Goal: Information Seeking & Learning: Learn about a topic

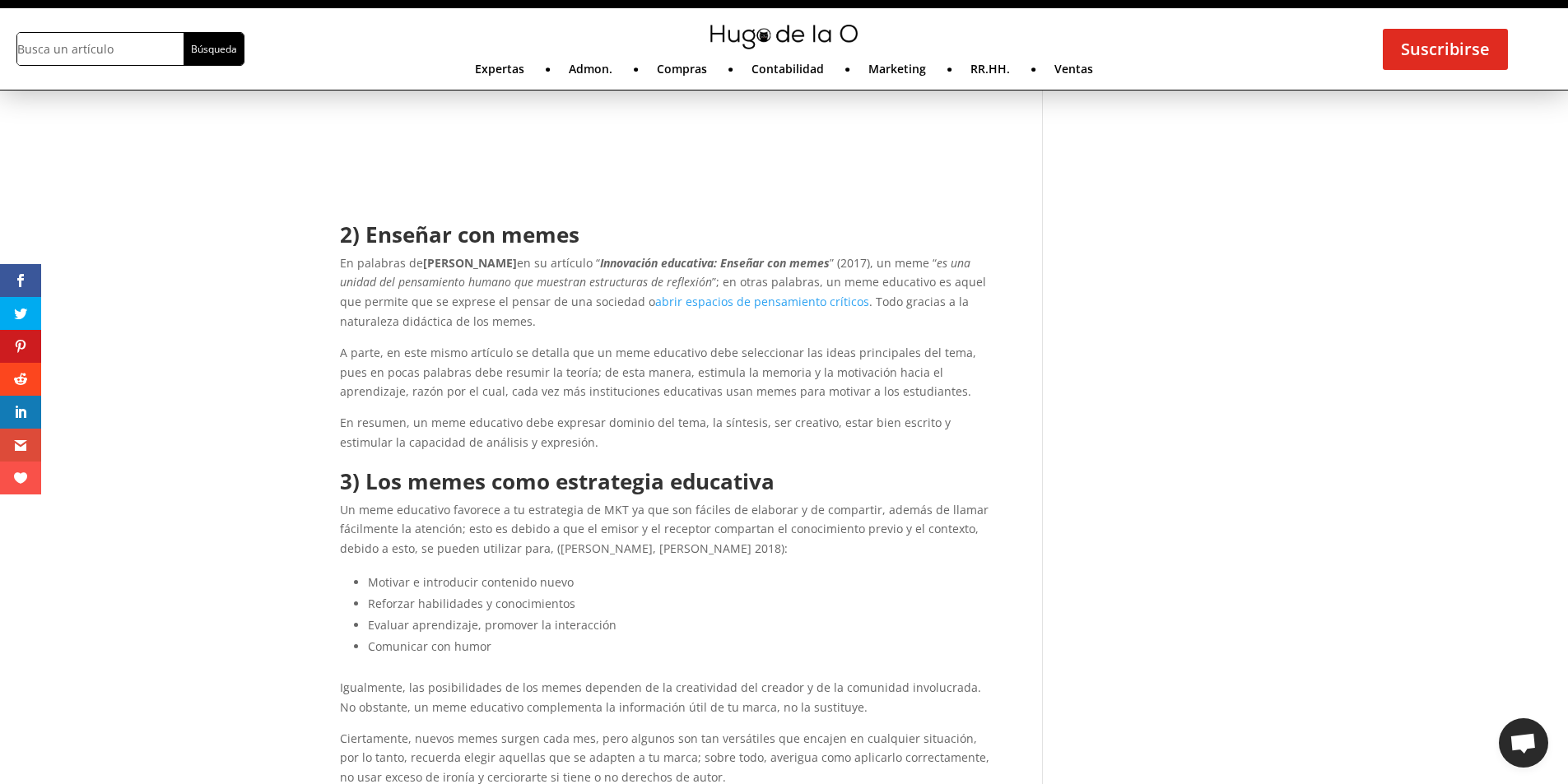
scroll to position [987, 0]
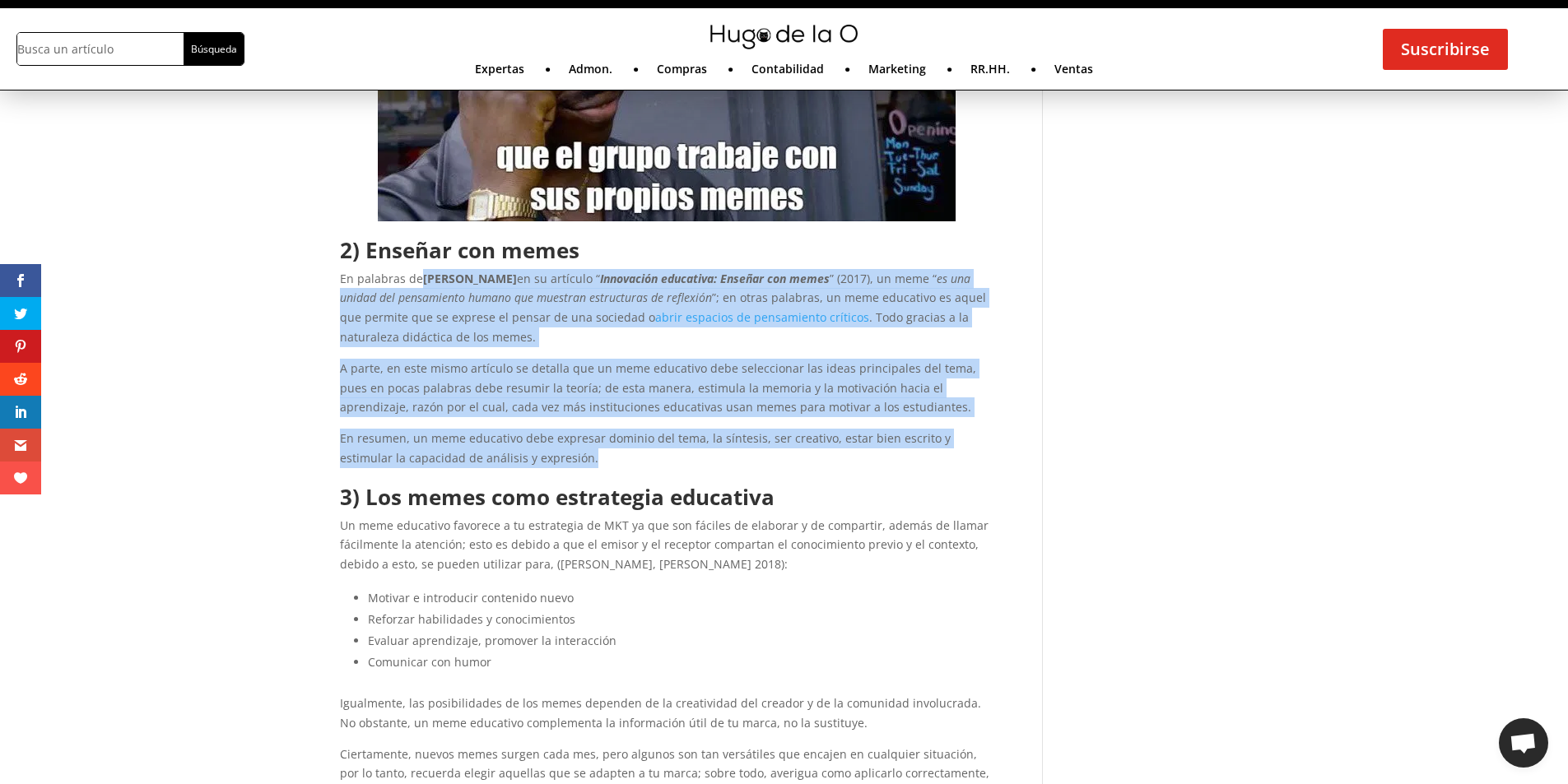
drag, startPoint x: 424, startPoint y: 283, endPoint x: 596, endPoint y: 453, distance: 241.8
click at [596, 453] on div "2) Enseñar con memes En palabras de Marit Acuña en su artículo “ Innovación edu…" at bounding box center [666, 353] width 654 height 229
copy div "Marit Acuña en su artículo “ Innovación educativa: Enseñar con memes ” (2017), …"
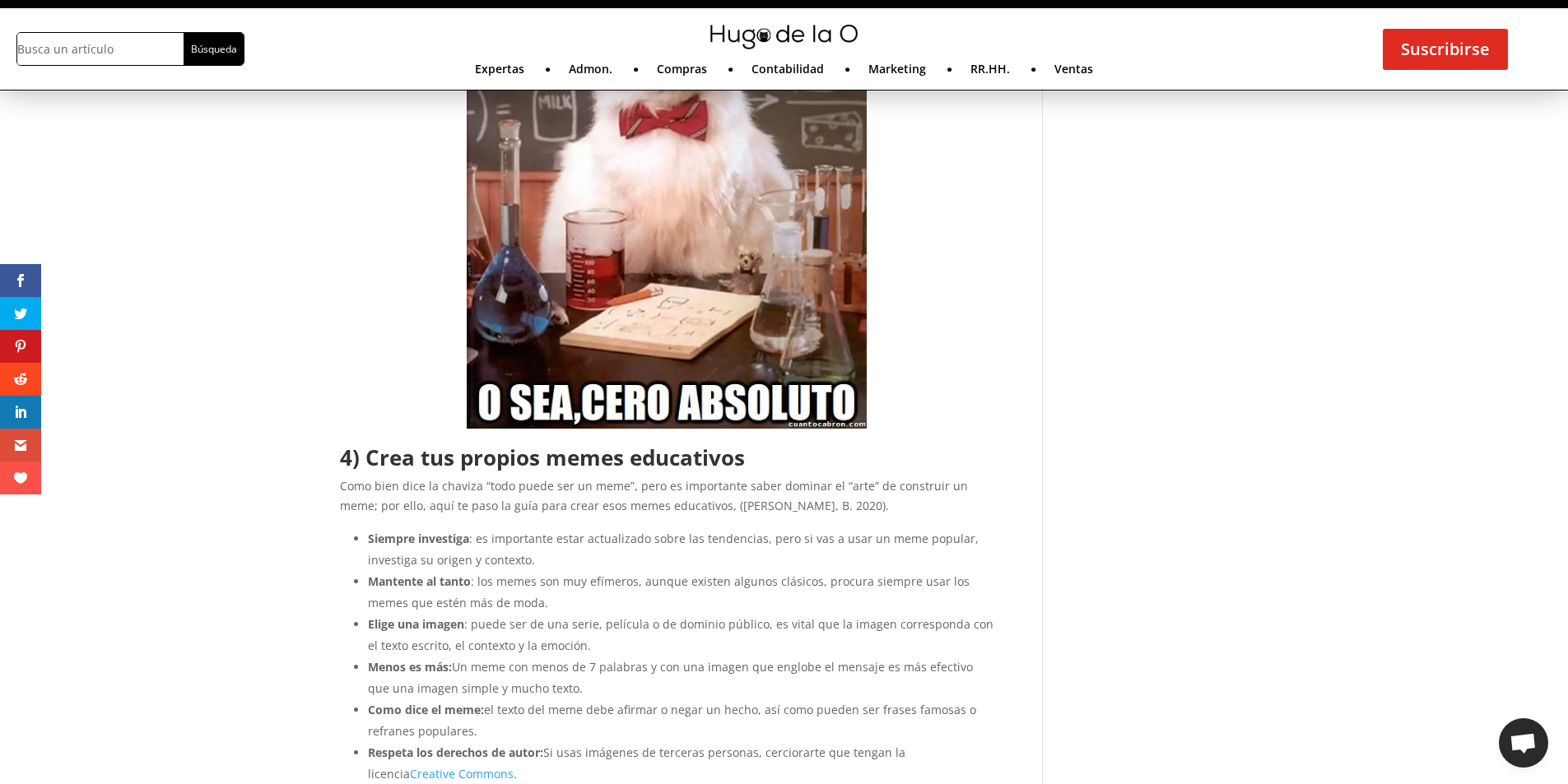
scroll to position [2140, 0]
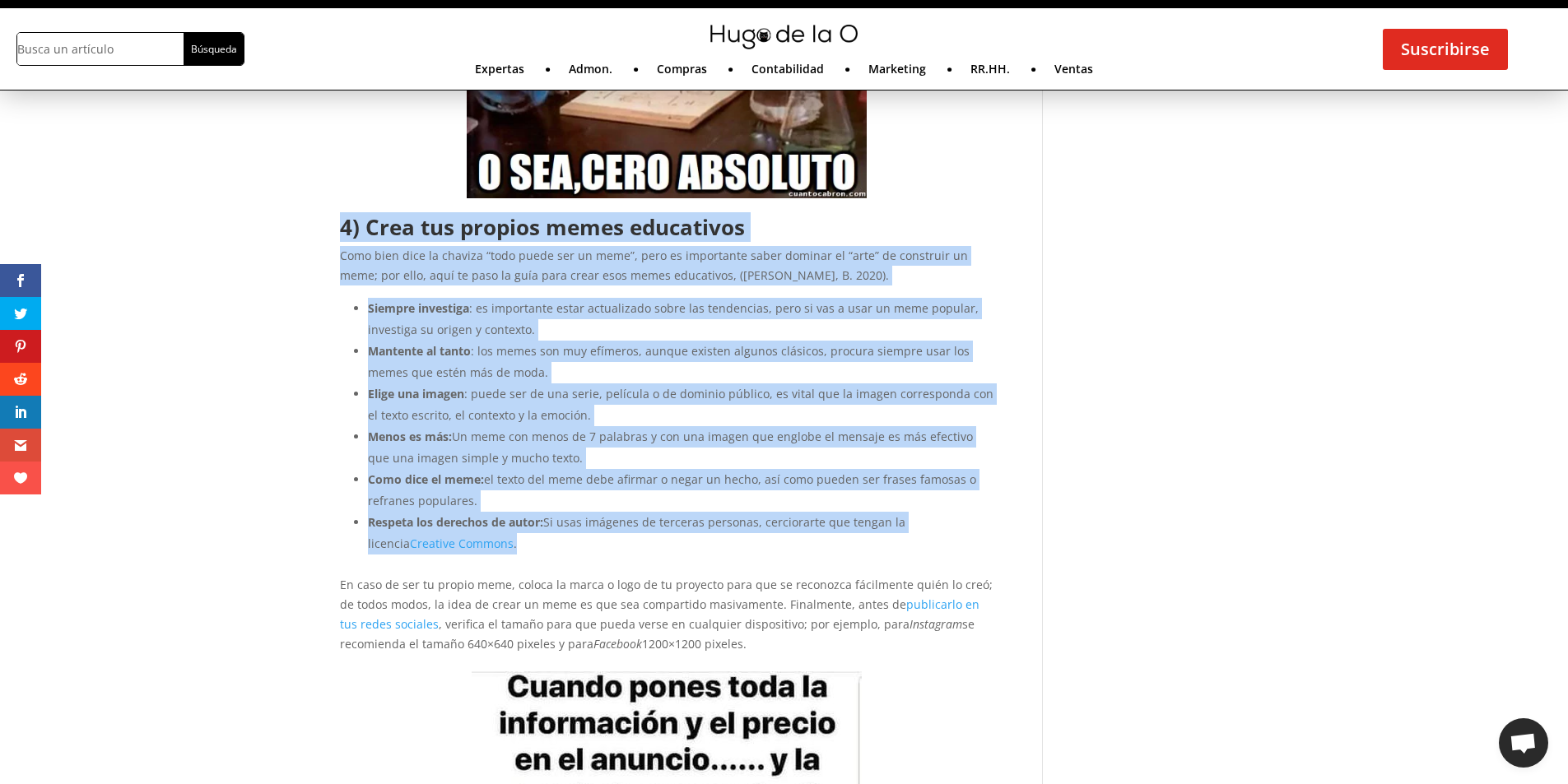
drag, startPoint x: 344, startPoint y: 226, endPoint x: 459, endPoint y: 539, distance: 333.5
click at [459, 539] on div "4) Crea tus propios memes educativos Como bien dice la chaviza “todo puede ser …" at bounding box center [666, 435] width 654 height 438
copy div "4) Crea tus propios memes educativos Como bien dice la chaviza “todo puede ser …"
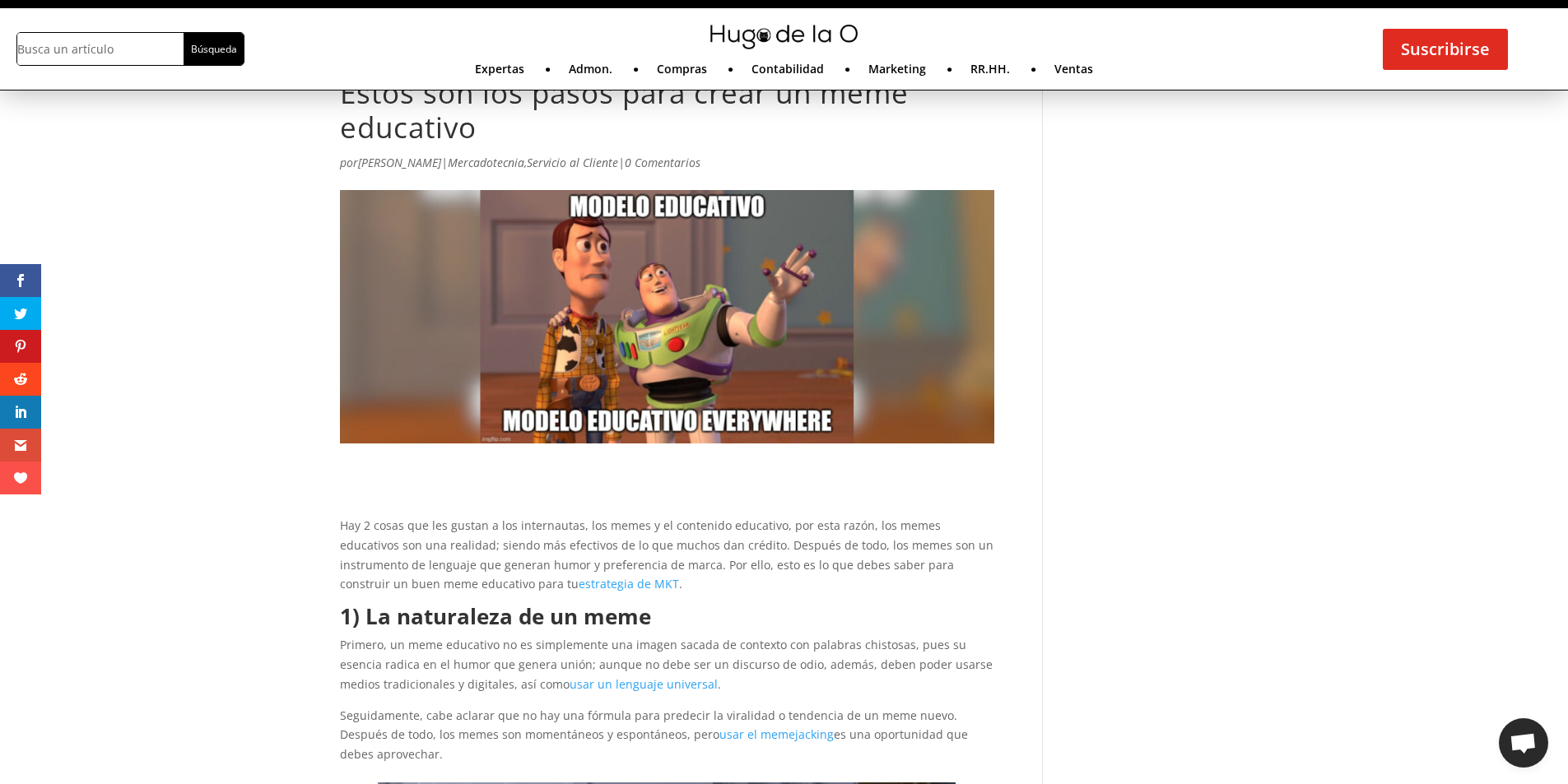
scroll to position [0, 0]
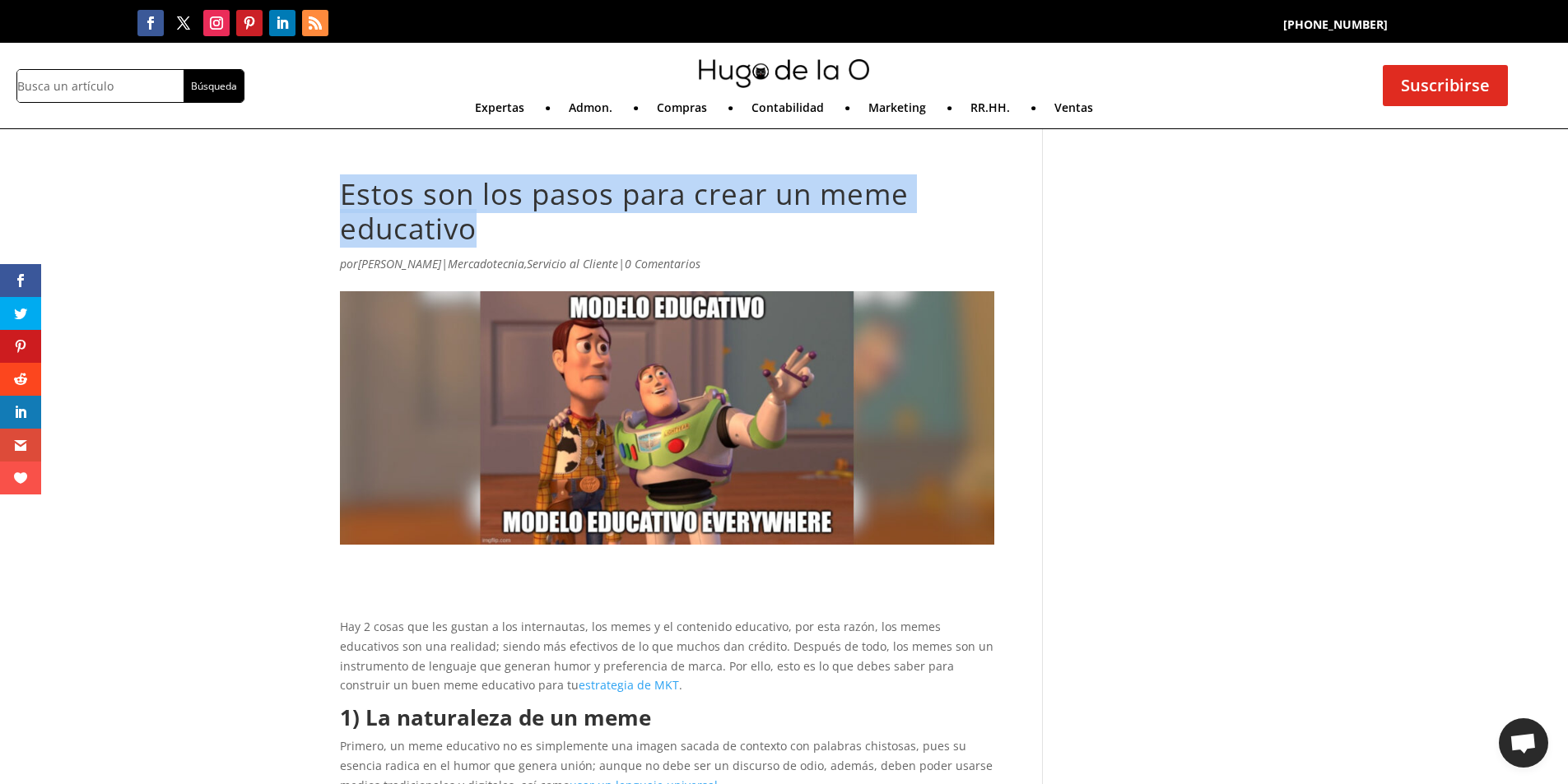
drag, startPoint x: 508, startPoint y: 235, endPoint x: 341, endPoint y: 200, distance: 170.6
click at [341, 200] on h1 "Estos son los pasos para crear un meme educativo" at bounding box center [666, 216] width 654 height 77
copy h1 "Estos son los pasos para crear un meme educativo"
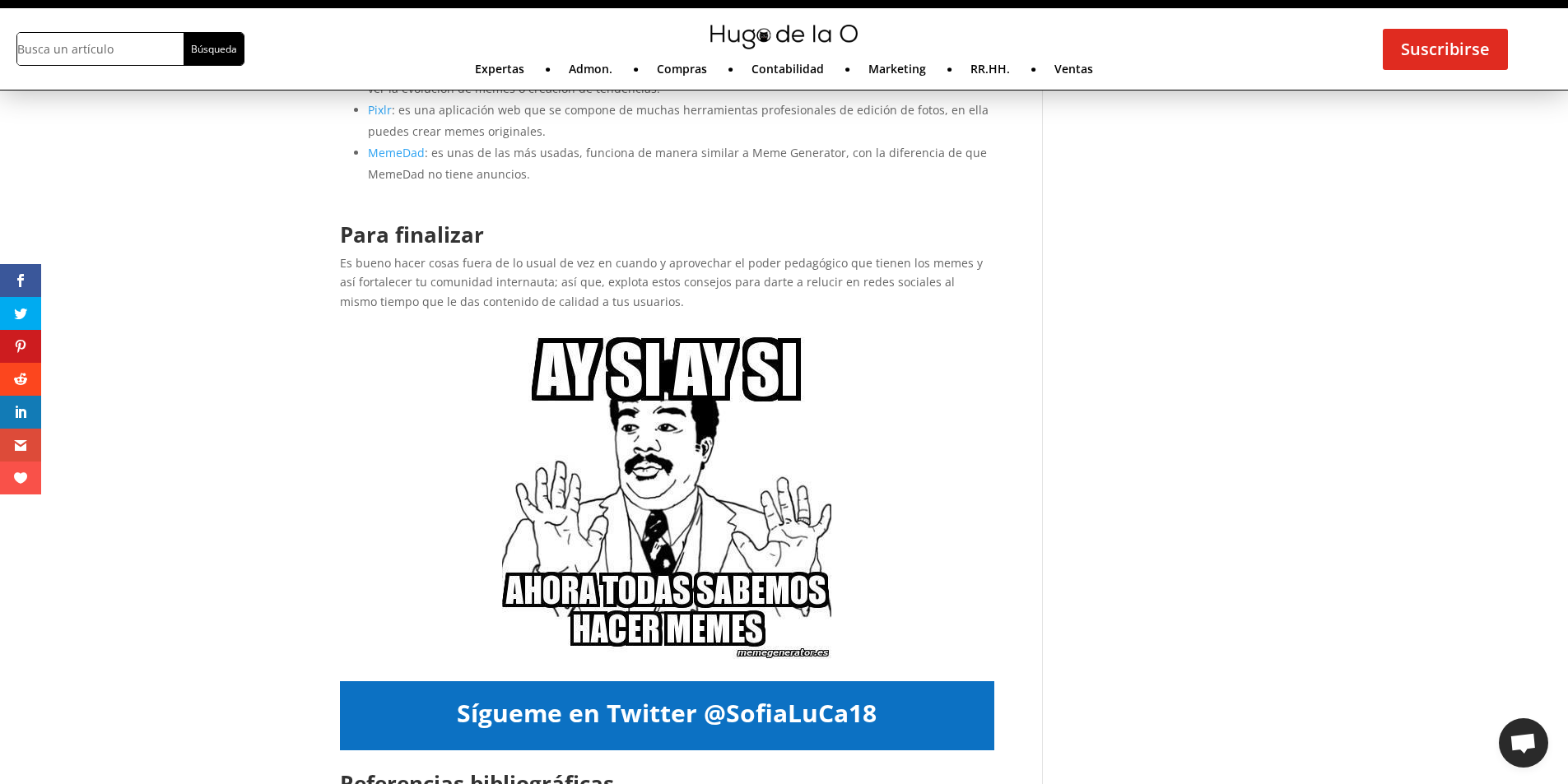
scroll to position [4985, 0]
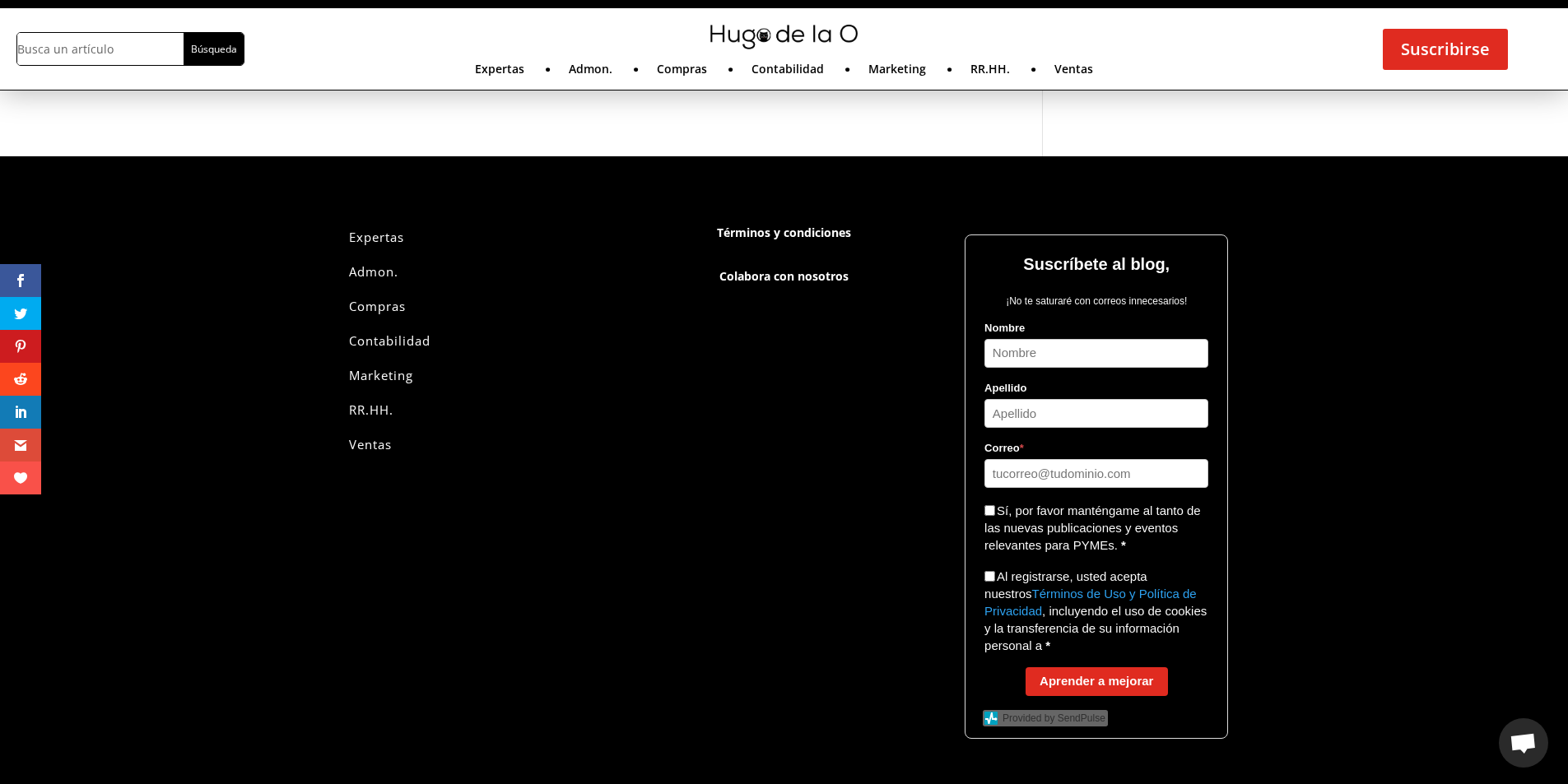
click at [772, 225] on link "Términos y condiciones" at bounding box center [784, 232] width 135 height 16
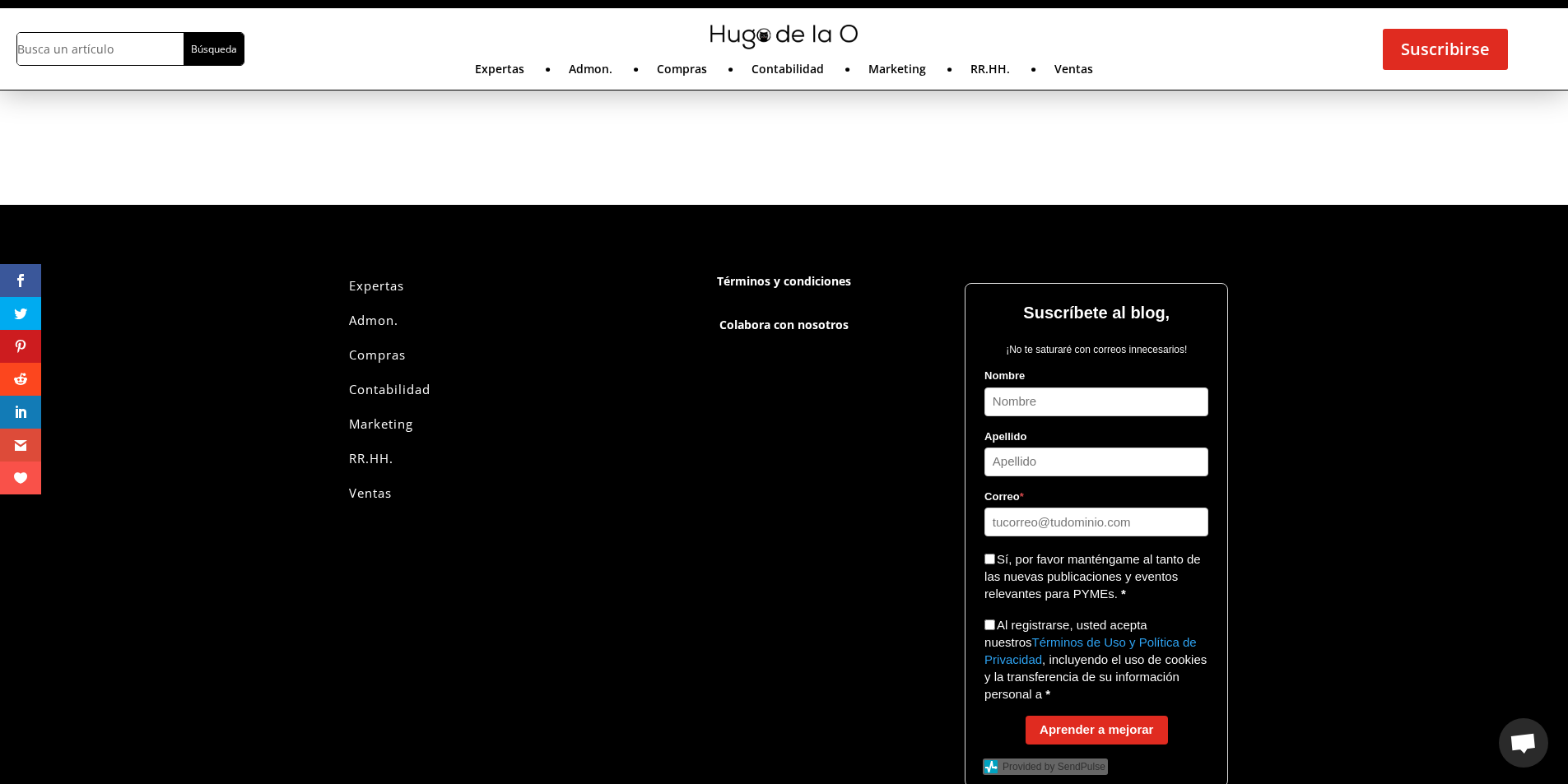
scroll to position [1639, 0]
